Goal: Navigation & Orientation: Find specific page/section

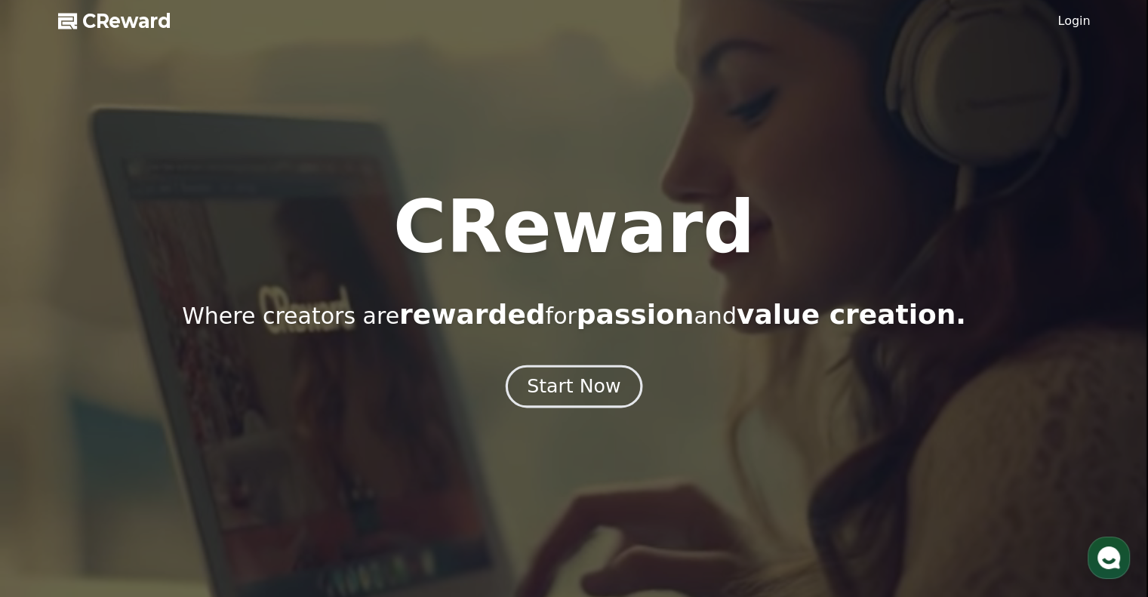
click at [565, 383] on div "Start Now" at bounding box center [574, 387] width 94 height 26
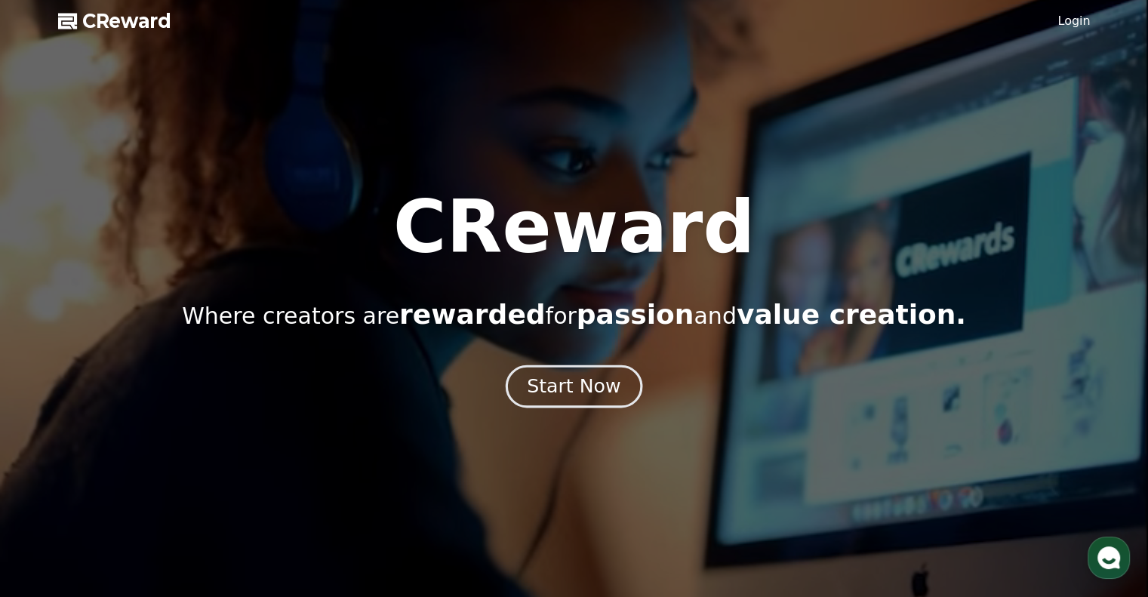
click at [558, 388] on div "Start Now" at bounding box center [574, 387] width 94 height 26
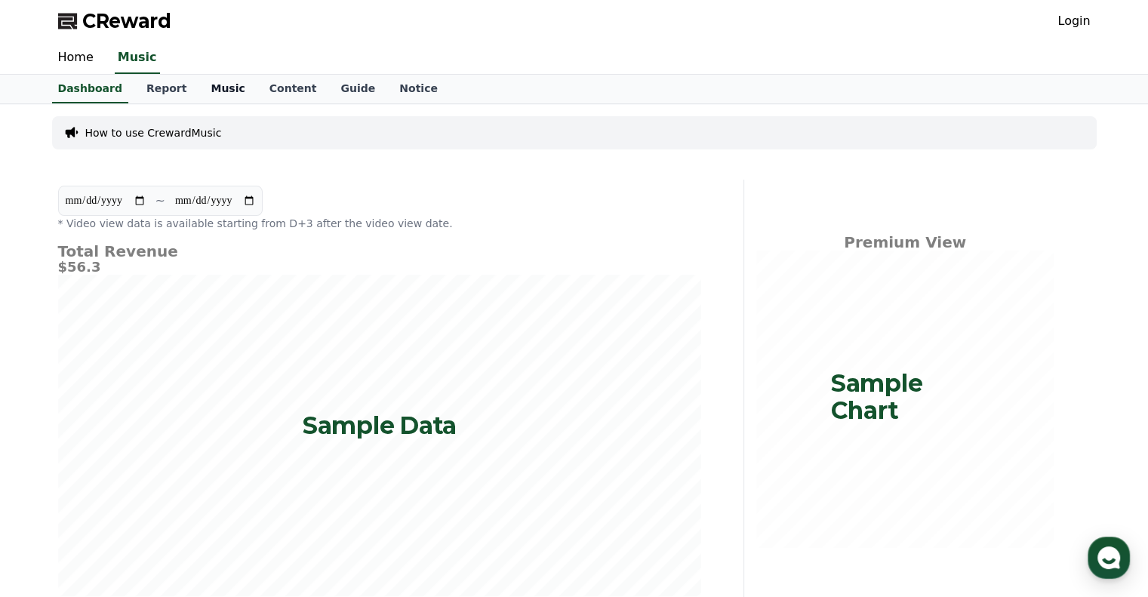
click at [209, 81] on link "Music" at bounding box center [228, 89] width 58 height 29
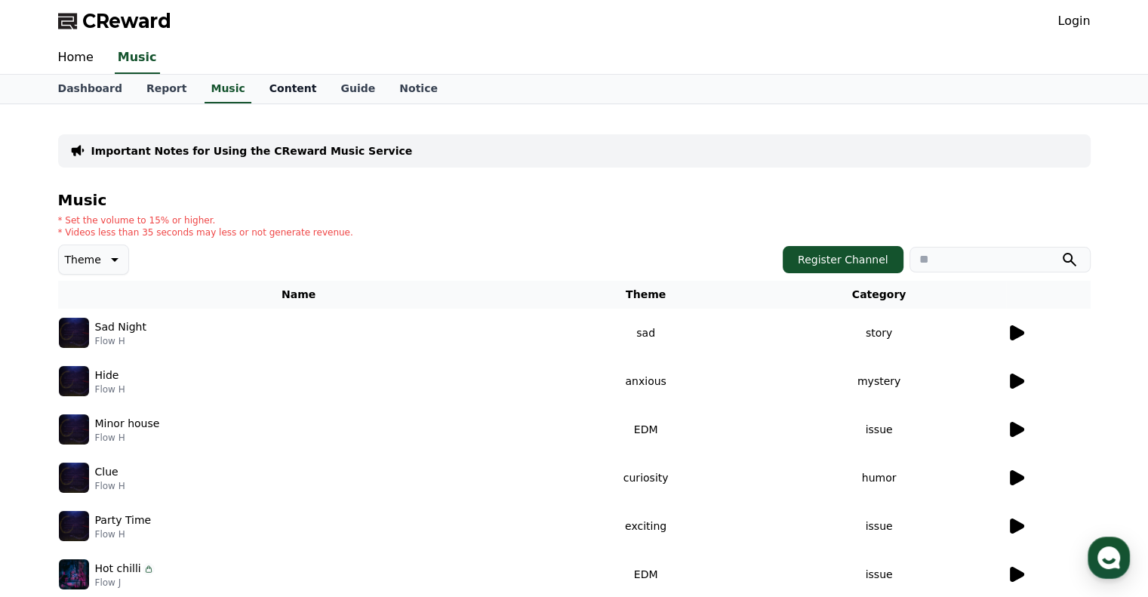
click at [268, 88] on link "Content" at bounding box center [293, 89] width 72 height 29
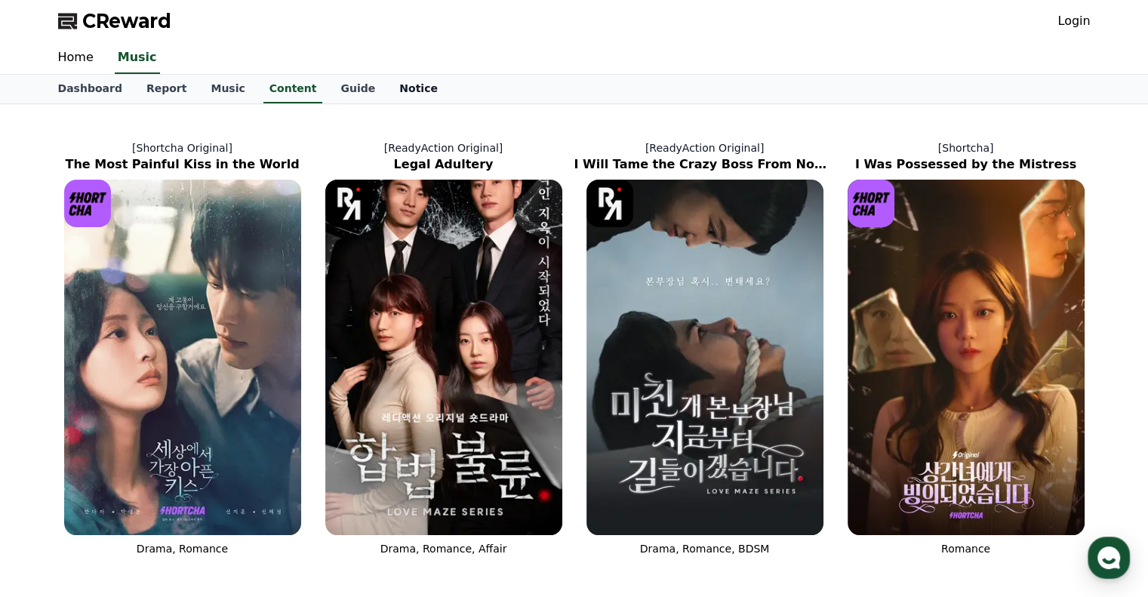
click at [387, 85] on link "Notice" at bounding box center [418, 89] width 63 height 29
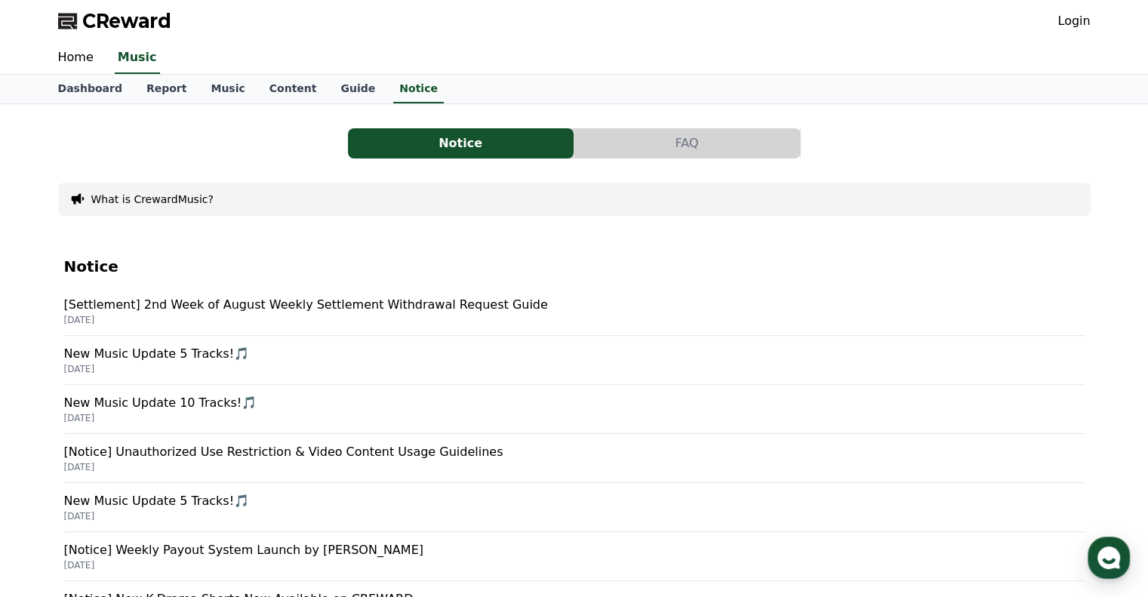
click at [208, 356] on p "New Music Update 5 Tracks!🎵" at bounding box center [574, 354] width 1021 height 18
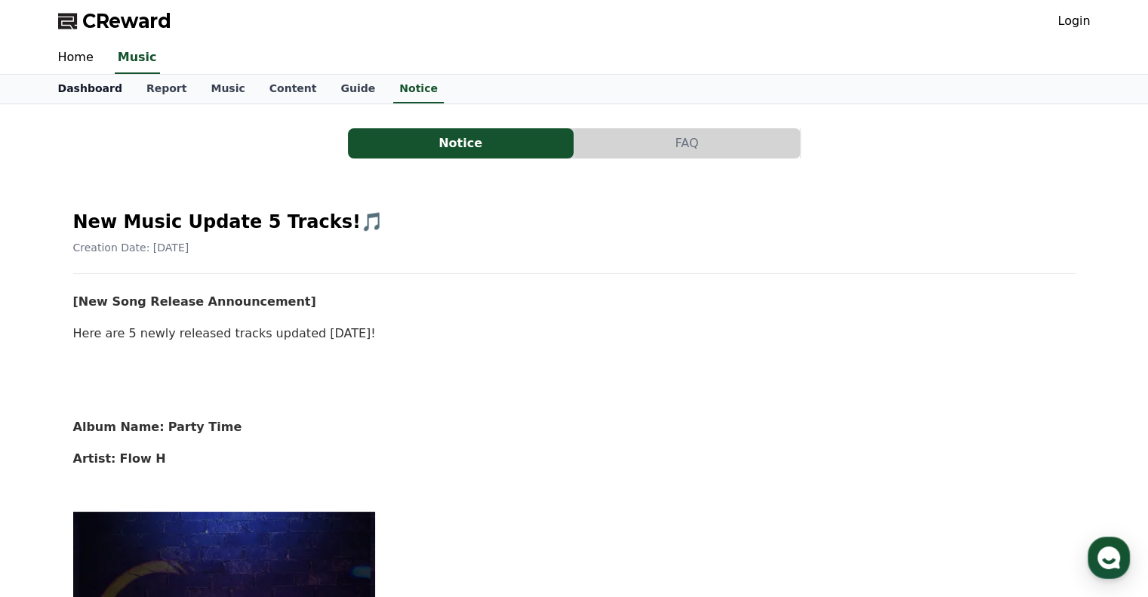
click at [75, 88] on link "Dashboard" at bounding box center [90, 89] width 88 height 29
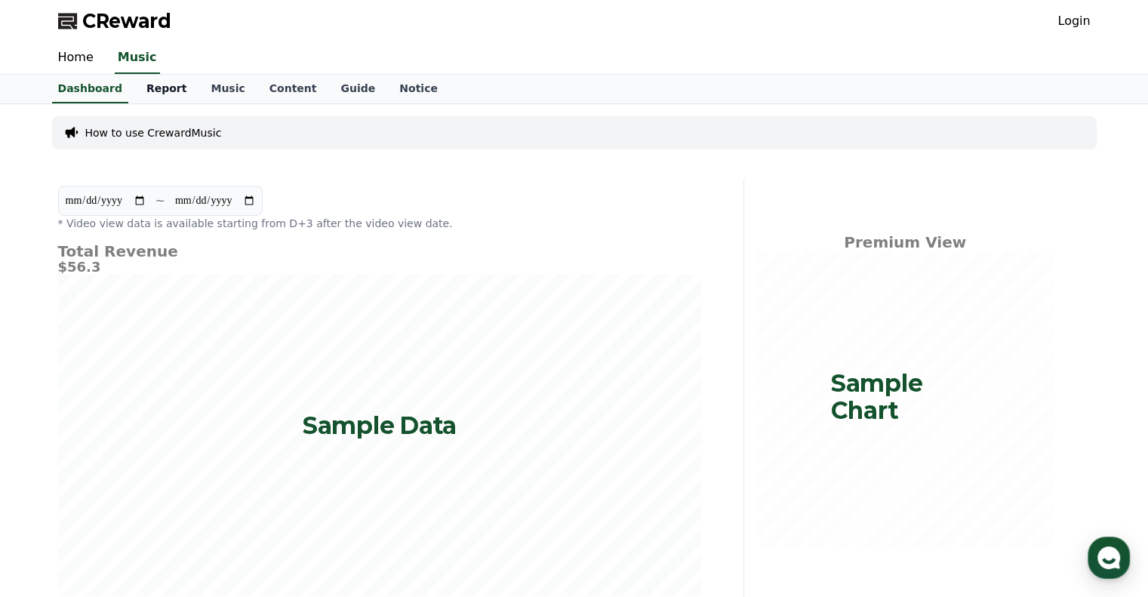
click at [168, 90] on link "Report" at bounding box center [166, 89] width 65 height 29
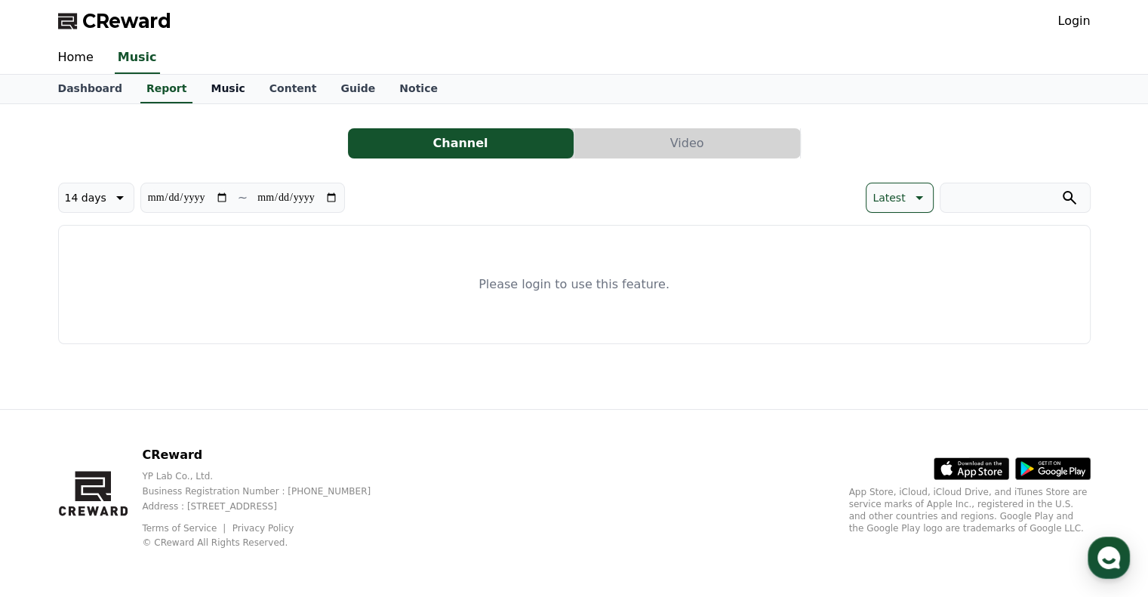
click at [209, 89] on link "Music" at bounding box center [228, 89] width 58 height 29
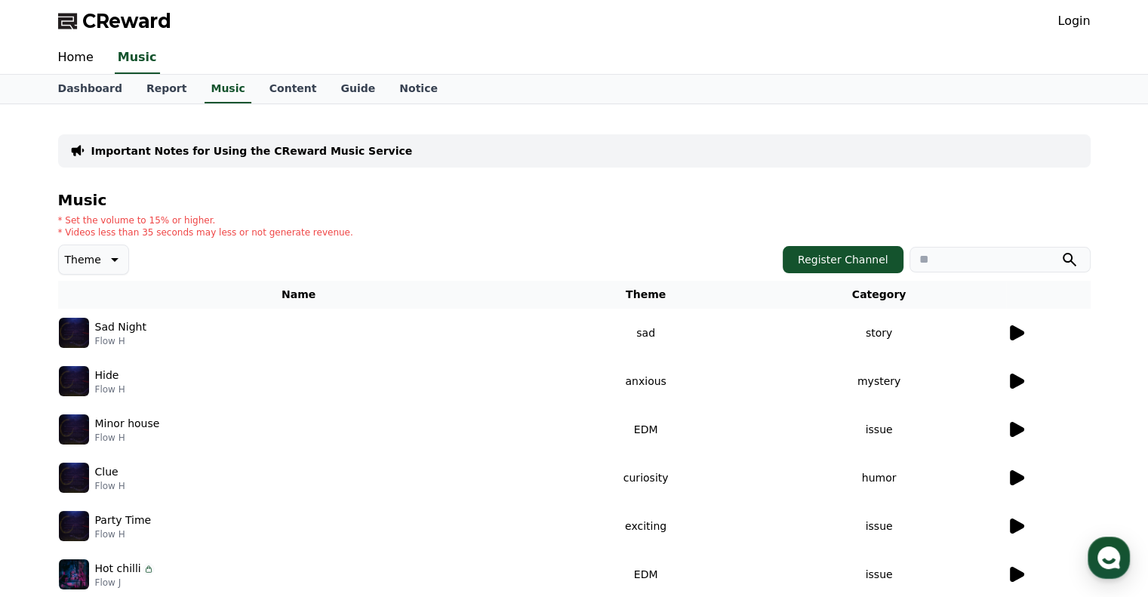
click at [114, 248] on button "Theme" at bounding box center [93, 260] width 71 height 30
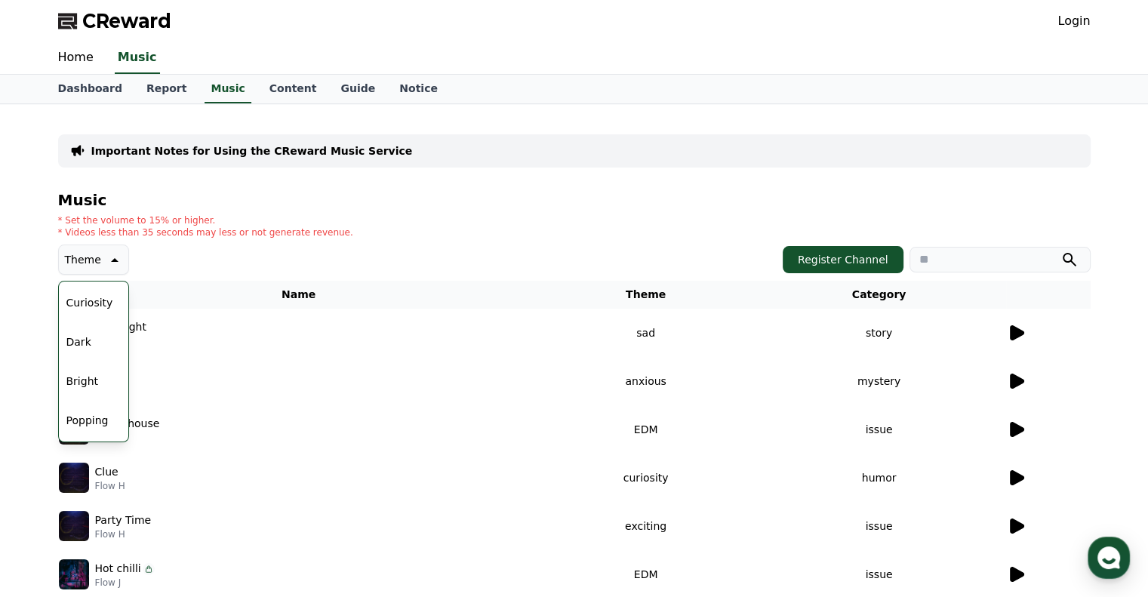
scroll to position [151, 0]
click at [94, 385] on button "Exciting" at bounding box center [87, 384] width 54 height 33
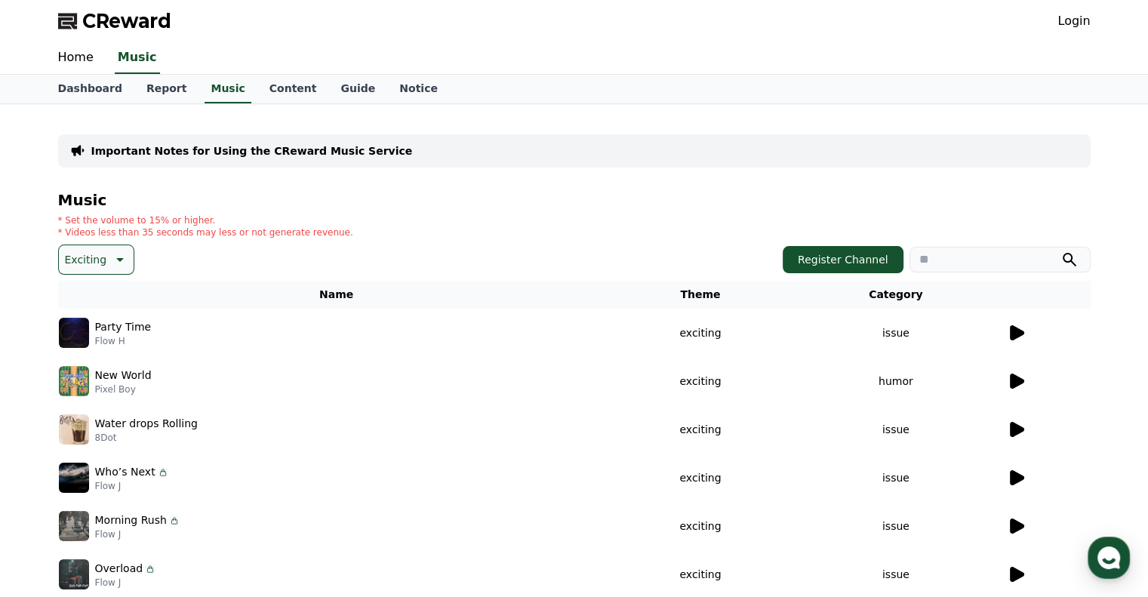
click at [1015, 332] on icon at bounding box center [1017, 332] width 14 height 15
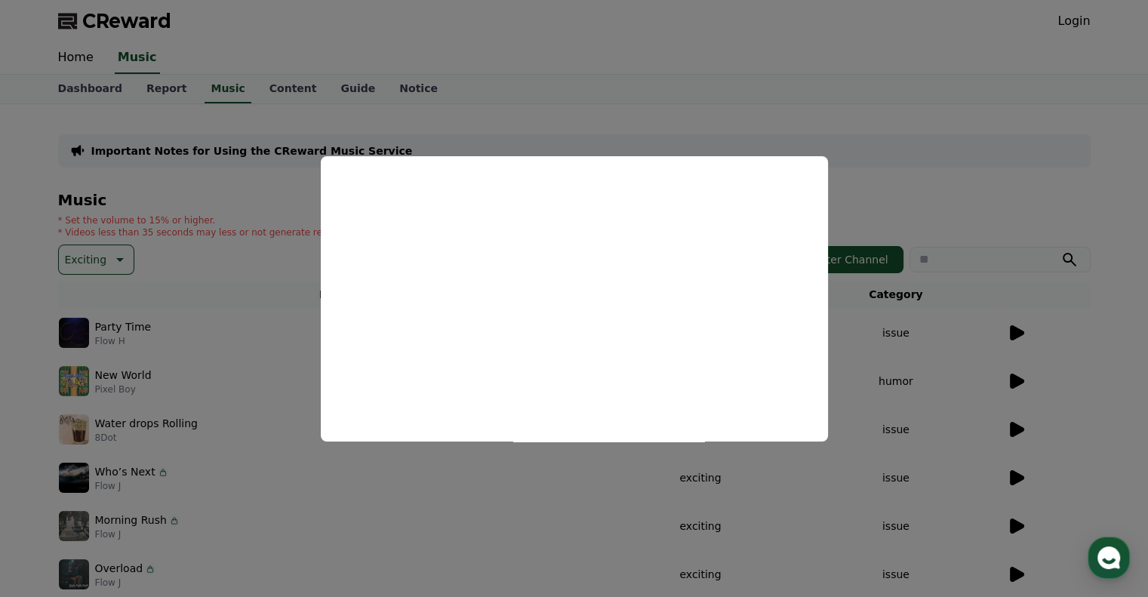
click at [614, 60] on button "close modal" at bounding box center [574, 298] width 1148 height 597
